Goal: Information Seeking & Learning: Understand process/instructions

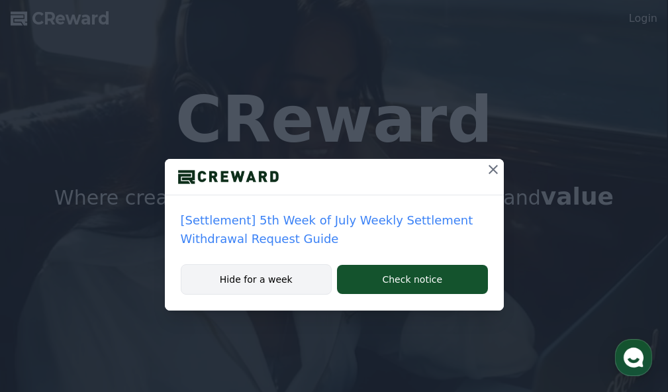
click at [252, 286] on button "Hide for a week" at bounding box center [257, 279] width 152 height 30
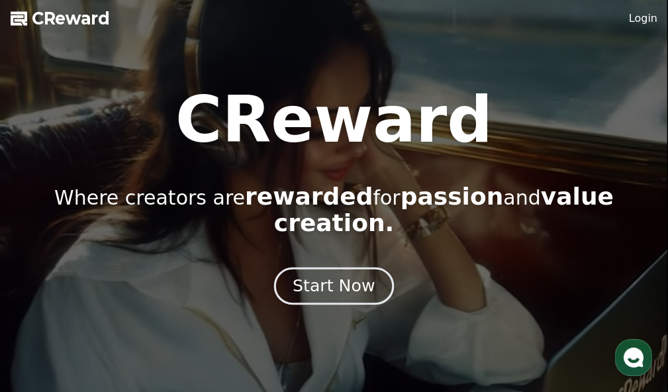
click at [319, 275] on div "Start Now" at bounding box center [334, 286] width 82 height 23
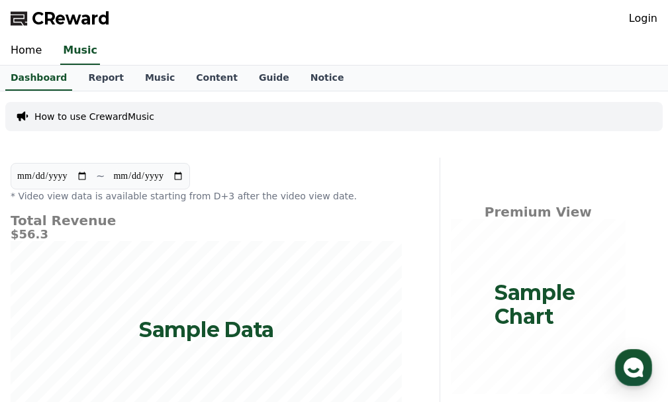
click at [38, 118] on p "How to use CrewardMusic" at bounding box center [94, 116] width 120 height 13
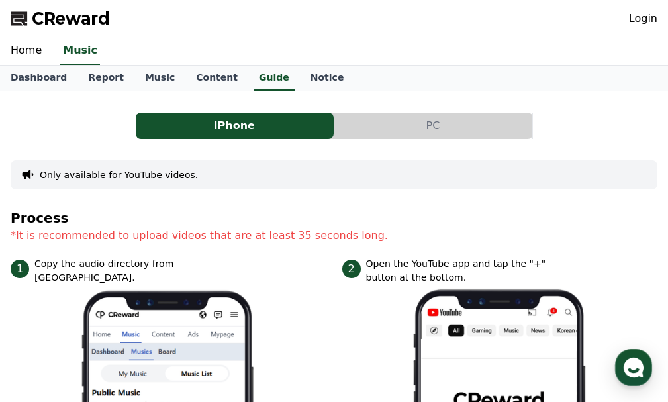
click at [409, 128] on button "PC" at bounding box center [433, 126] width 198 height 26
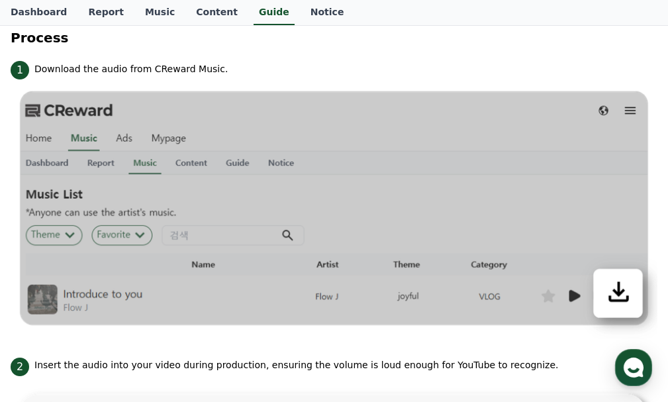
scroll to position [397, 0]
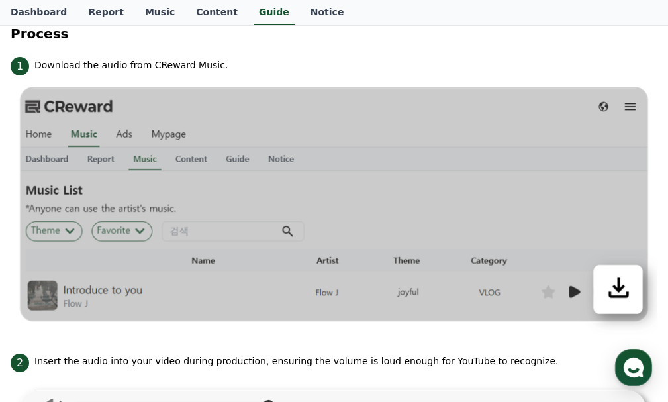
click at [72, 188] on img at bounding box center [334, 205] width 647 height 260
click at [69, 188] on img at bounding box center [334, 205] width 647 height 260
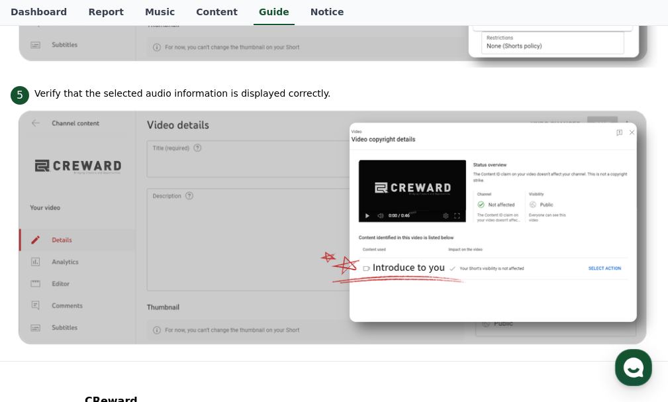
scroll to position [1030, 0]
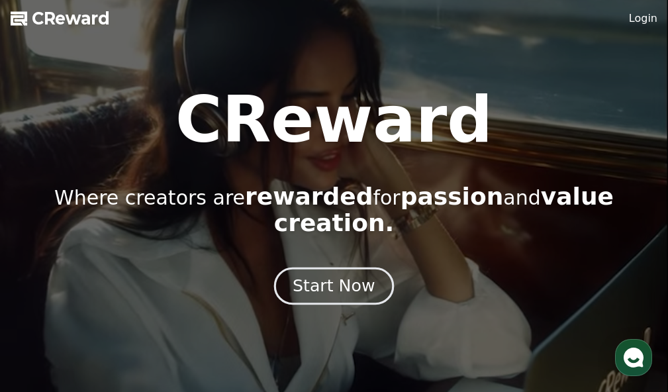
click at [325, 275] on div "Start Now" at bounding box center [334, 286] width 82 height 23
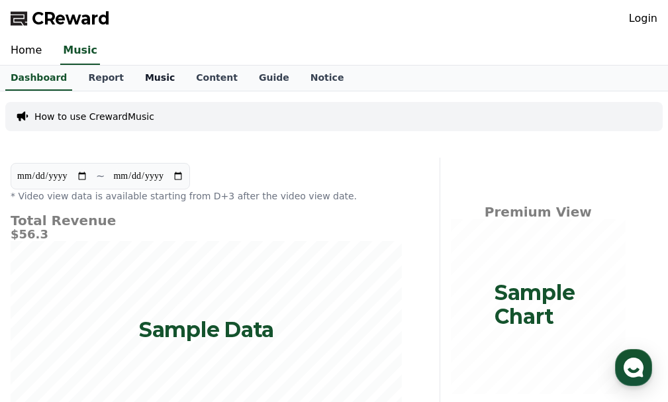
click at [144, 84] on link "Music" at bounding box center [159, 78] width 51 height 25
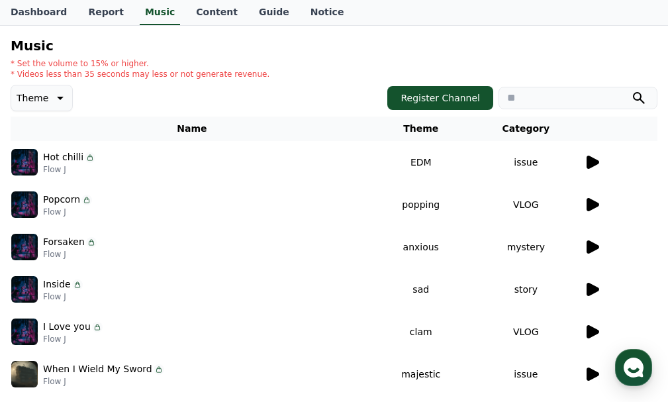
scroll to position [132, 0]
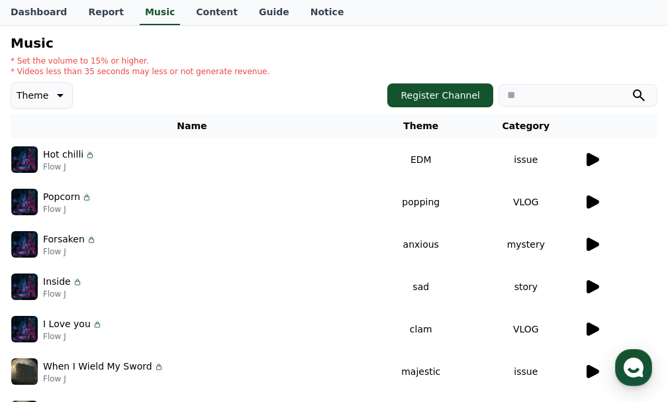
click at [591, 371] on icon at bounding box center [593, 371] width 13 height 13
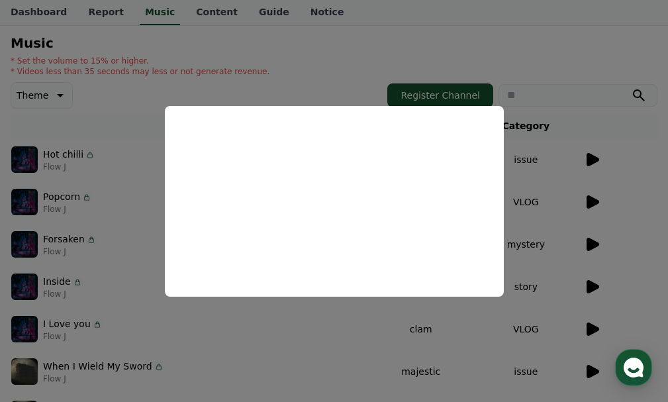
click at [287, 360] on button "close modal" at bounding box center [334, 201] width 668 height 402
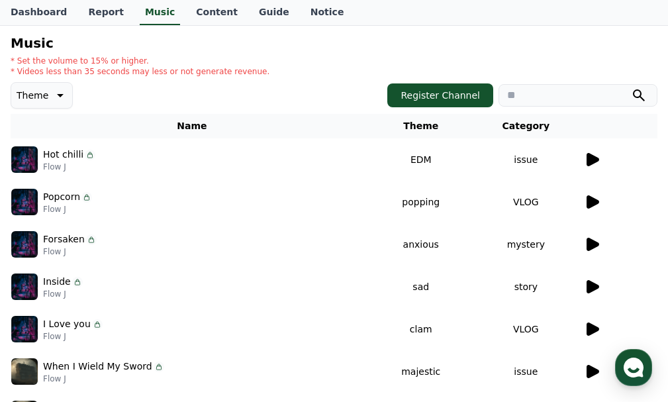
click at [592, 366] on icon at bounding box center [592, 372] width 16 height 16
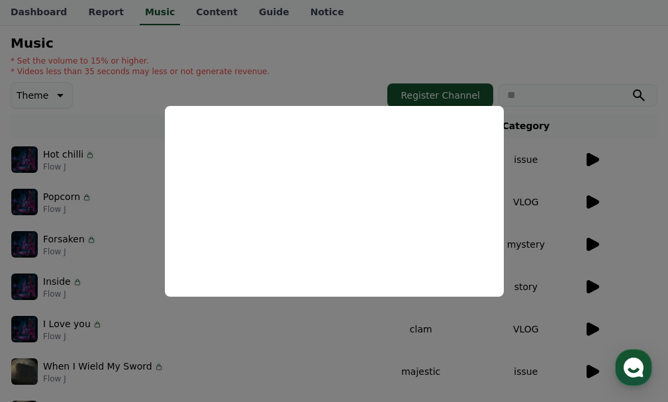
click at [406, 37] on button "close modal" at bounding box center [334, 201] width 668 height 402
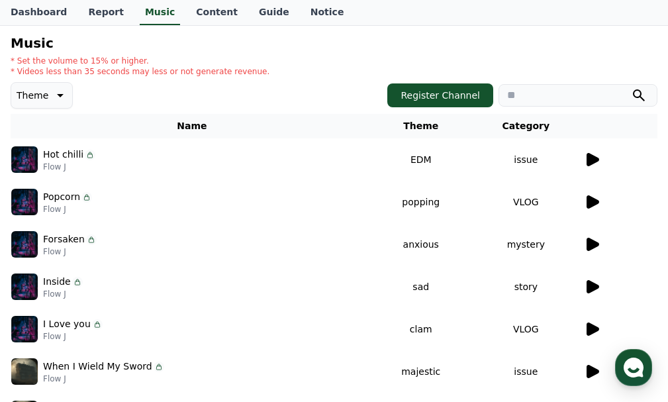
click at [54, 96] on icon at bounding box center [59, 95] width 16 height 16
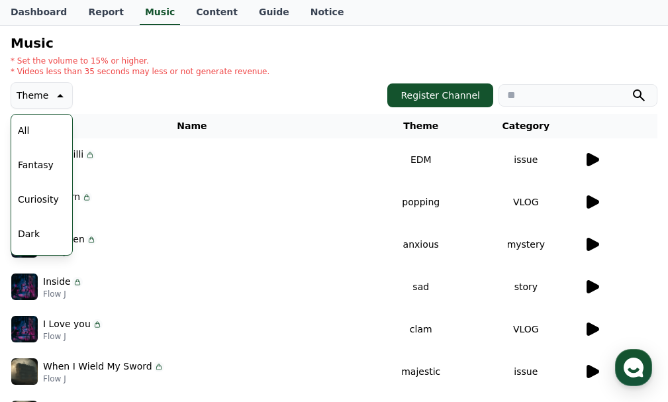
click at [54, 96] on icon at bounding box center [59, 95] width 16 height 16
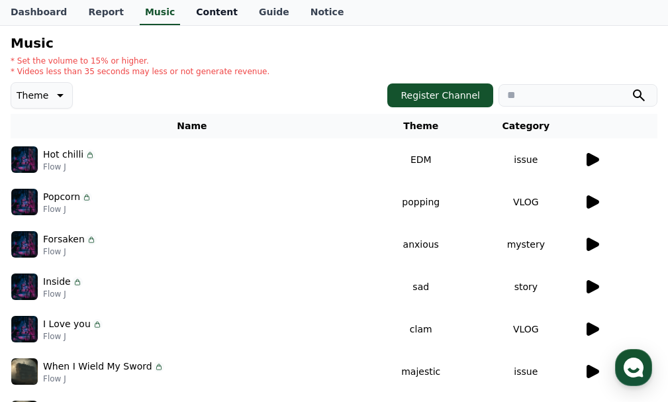
click at [198, 10] on link "Content" at bounding box center [216, 12] width 63 height 25
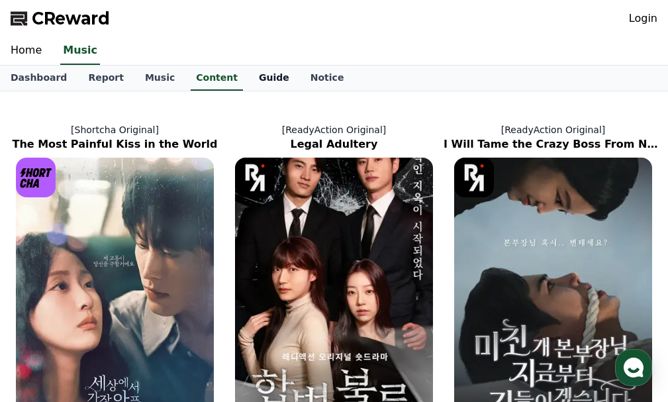
click at [256, 77] on link "Guide" at bounding box center [274, 78] width 52 height 25
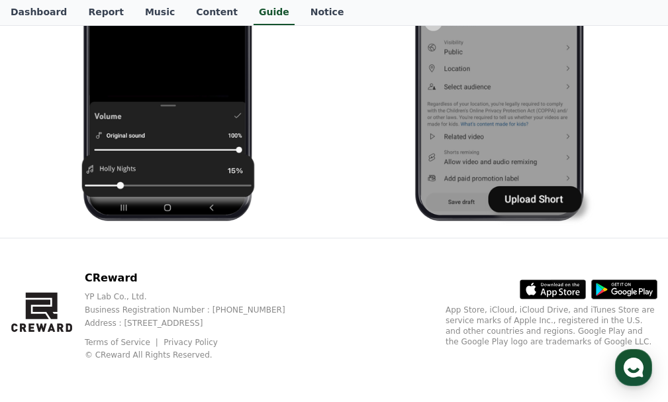
scroll to position [1582, 0]
